Goal: Task Accomplishment & Management: Complete application form

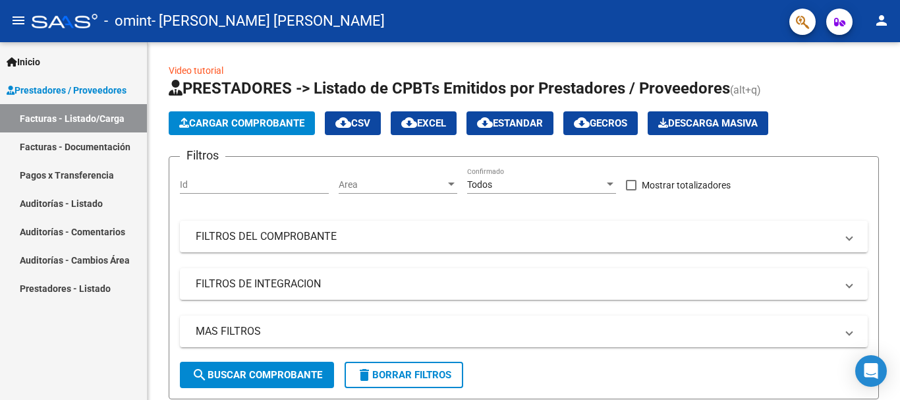
click at [98, 145] on link "Facturas - Documentación" at bounding box center [73, 146] width 147 height 28
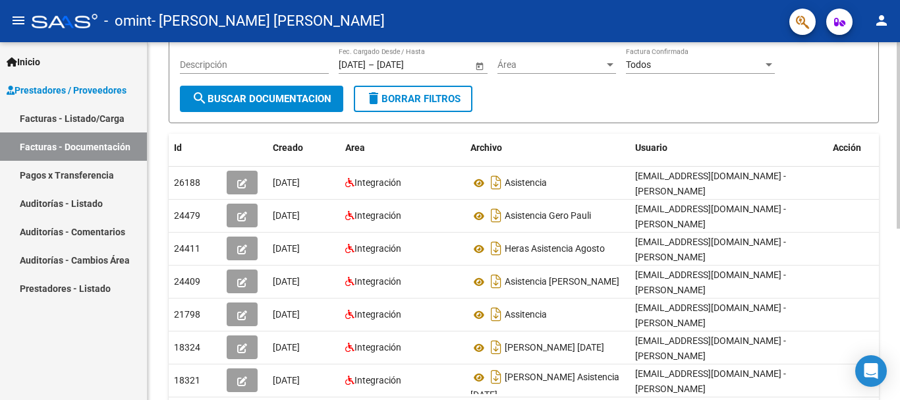
scroll to position [146, 0]
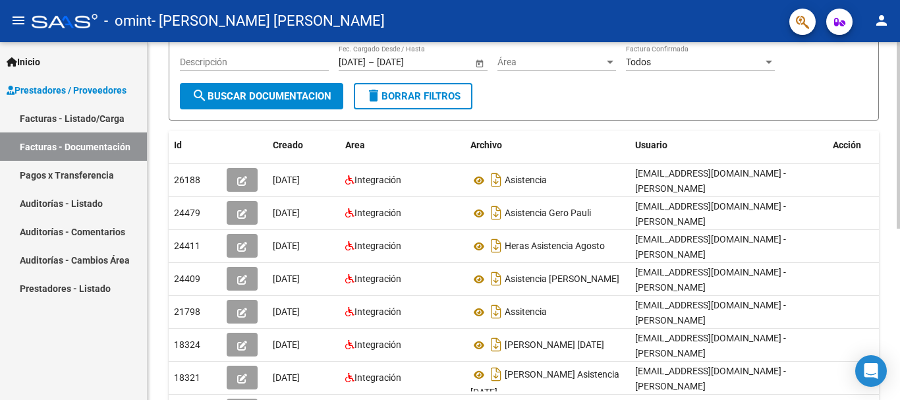
click at [899, 147] on div at bounding box center [897, 214] width 3 height 186
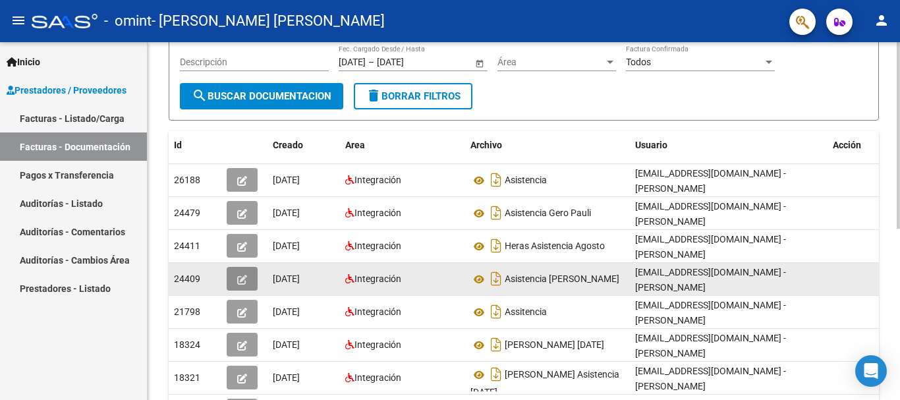
click at [244, 273] on span "button" at bounding box center [242, 279] width 10 height 12
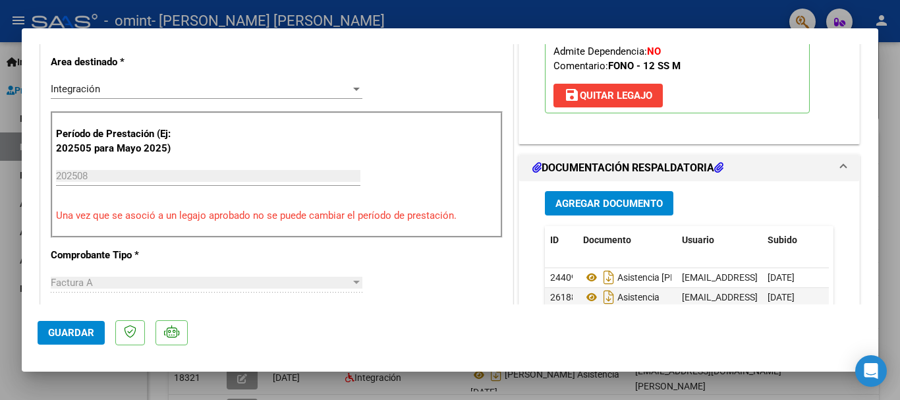
scroll to position [337, 0]
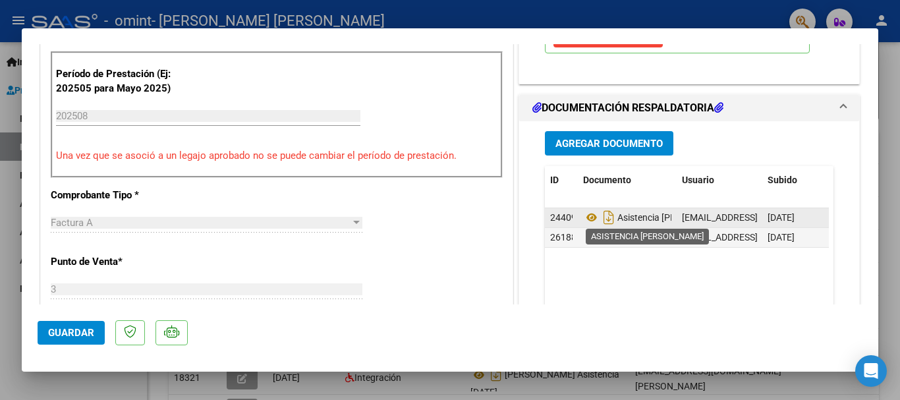
click at [647, 219] on span "Asistencia [PERSON_NAME]" at bounding box center [657, 217] width 149 height 11
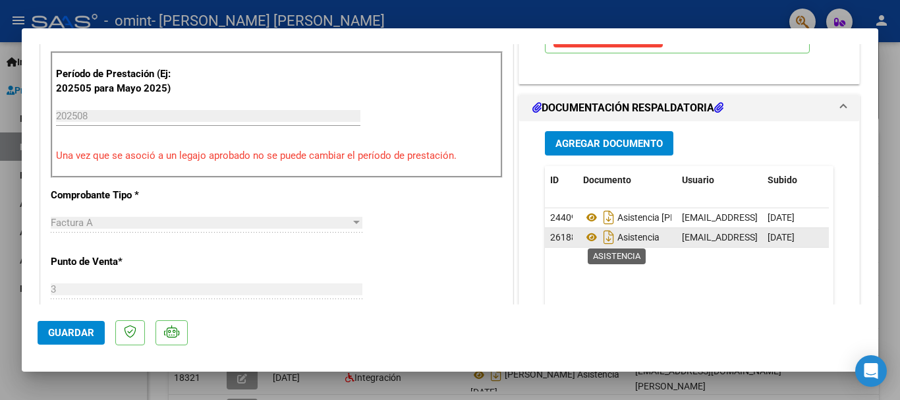
click at [626, 240] on span "Asistencia" at bounding box center [621, 237] width 76 height 11
click at [653, 242] on span "Asistencia" at bounding box center [621, 237] width 76 height 11
click at [650, 239] on span "Asistencia" at bounding box center [621, 237] width 76 height 11
click at [50, 334] on span "Guardar" at bounding box center [71, 333] width 46 height 12
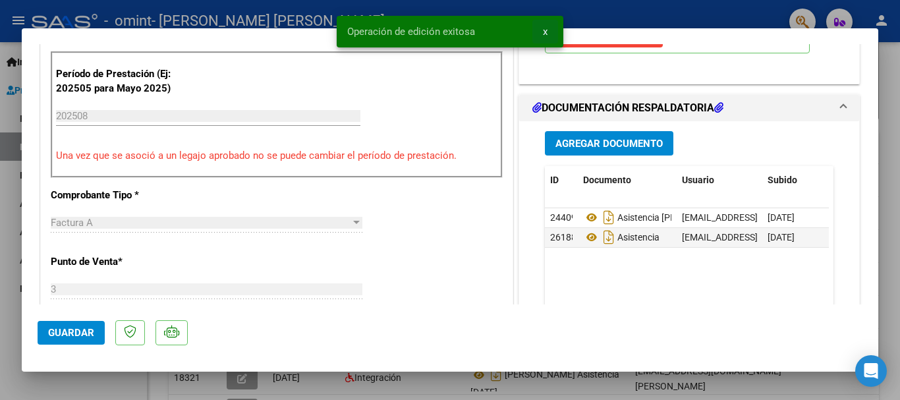
click at [545, 34] on span "x" at bounding box center [545, 32] width 5 height 12
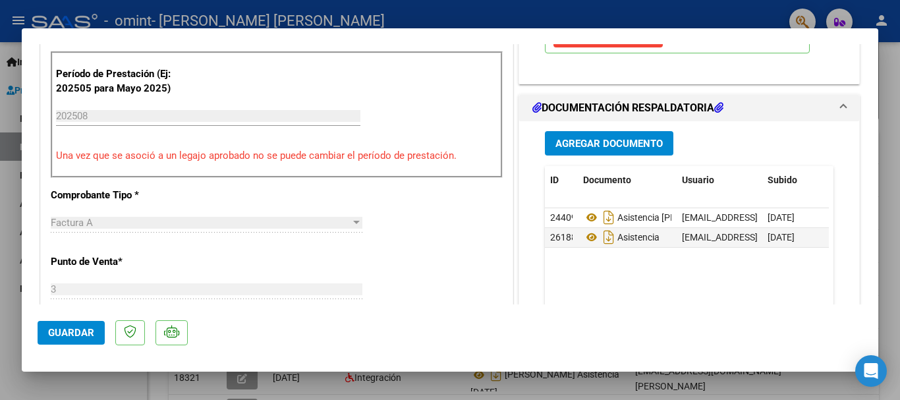
click at [893, 65] on div at bounding box center [450, 200] width 900 height 400
type input "$ 0,00"
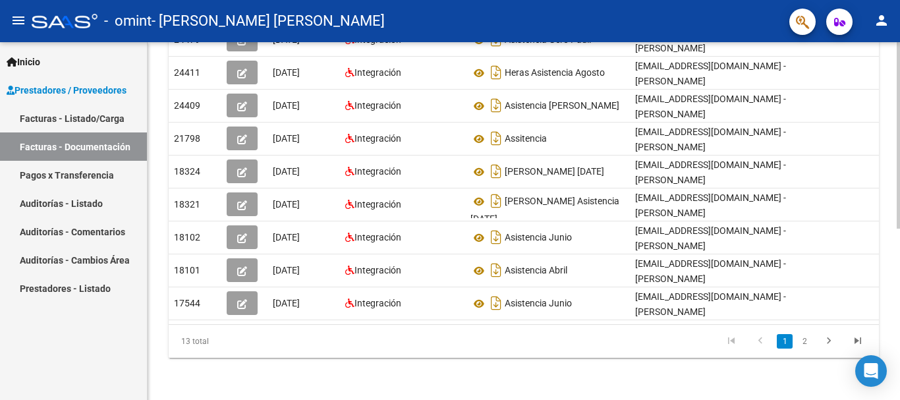
scroll to position [329, 0]
click at [896, 234] on div "PRESTADORES -> Comprobantes - Documentación Respaldatoria cloud_download Export…" at bounding box center [525, 61] width 755 height 676
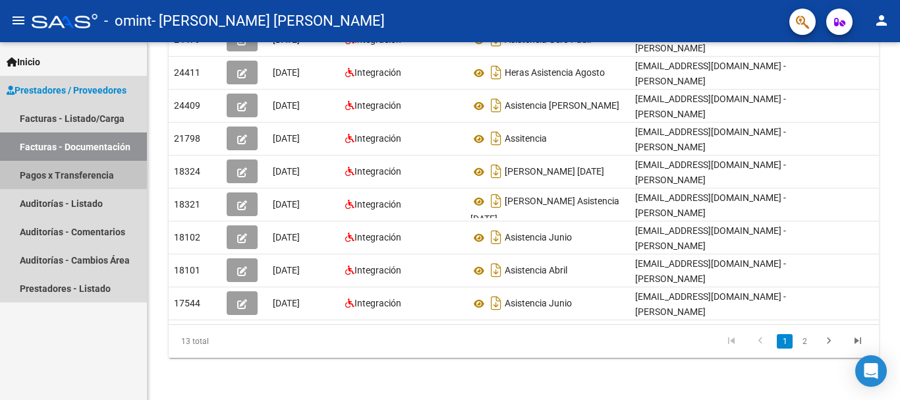
click at [65, 171] on link "Pagos x Transferencia" at bounding box center [73, 175] width 147 height 28
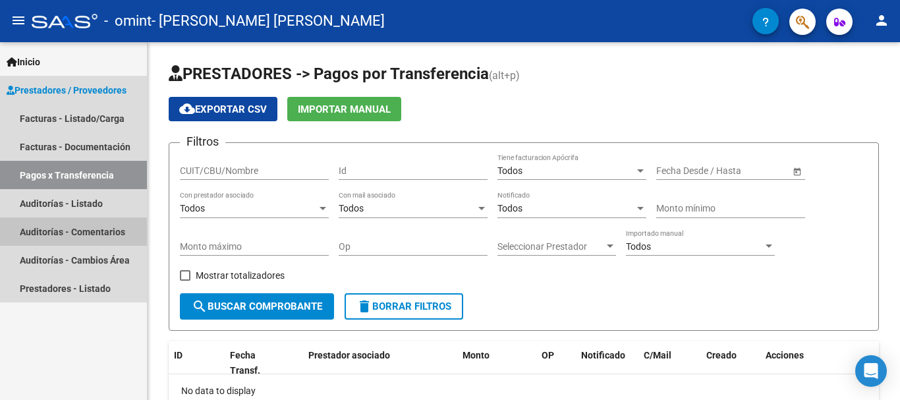
click at [102, 234] on link "Auditorías - Comentarios" at bounding box center [73, 231] width 147 height 28
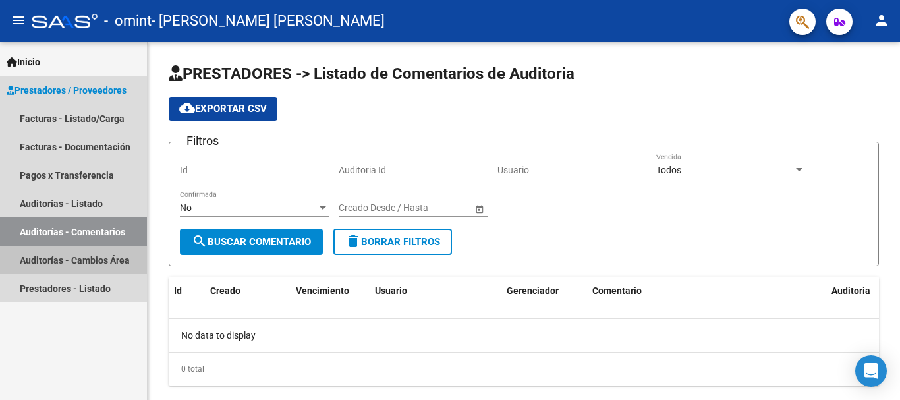
click at [90, 268] on link "Auditorías - Cambios Área" at bounding box center [73, 260] width 147 height 28
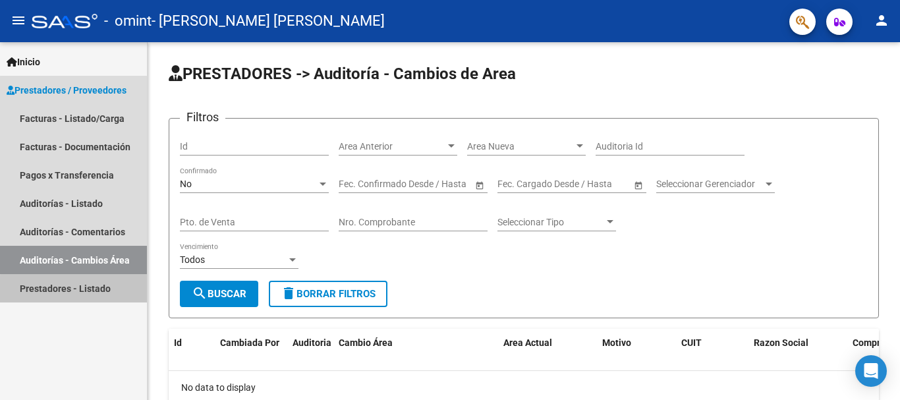
click at [88, 290] on link "Prestadores - Listado" at bounding box center [73, 288] width 147 height 28
